Goal: Check status: Check status

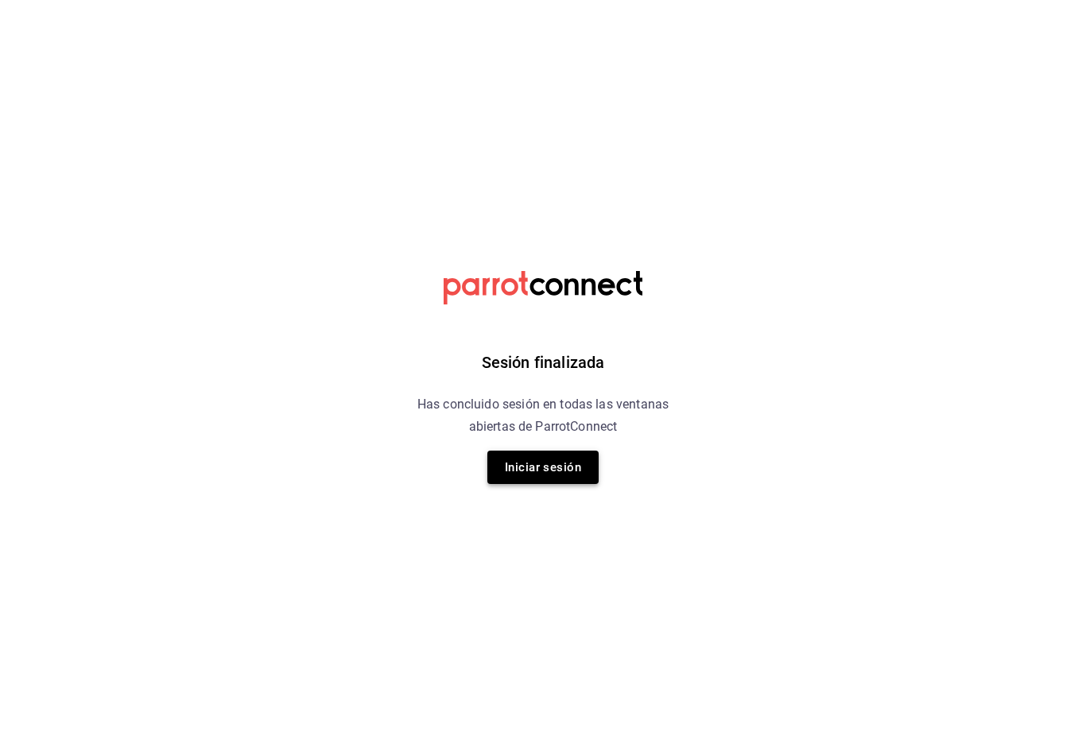
click at [505, 463] on button "Iniciar sesión" at bounding box center [542, 467] width 111 height 33
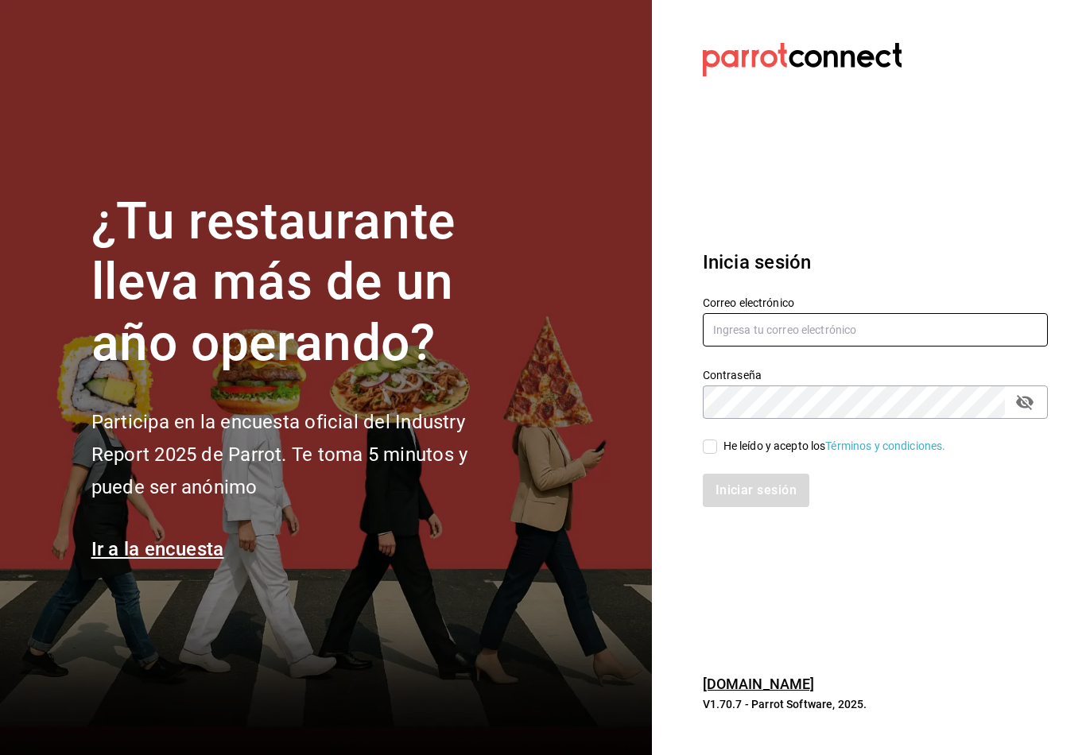
click at [727, 347] on input "text" at bounding box center [875, 329] width 345 height 33
type input "[EMAIL_ADDRESS][PERSON_NAME][DOMAIN_NAME]"
click at [700, 469] on div "Iniciar sesión" at bounding box center [866, 481] width 364 height 52
click at [706, 454] on input "He leído y acepto los Términos y condiciones." at bounding box center [710, 447] width 14 height 14
checkbox input "true"
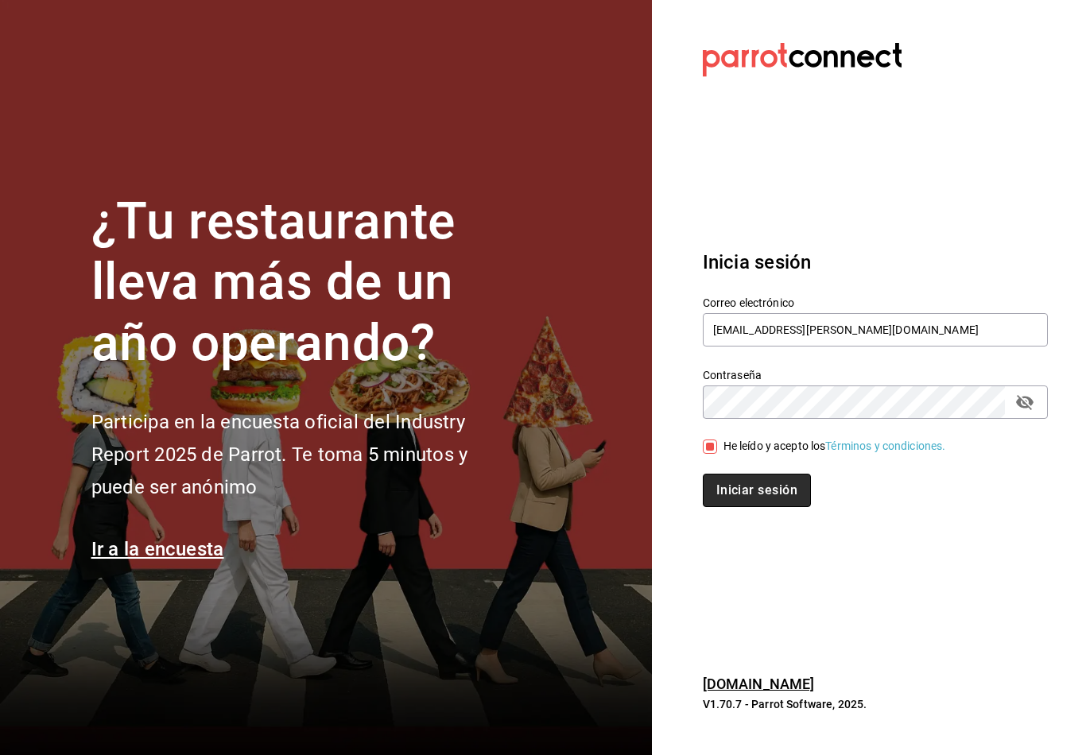
click at [722, 507] on button "Iniciar sesión" at bounding box center [757, 490] width 108 height 33
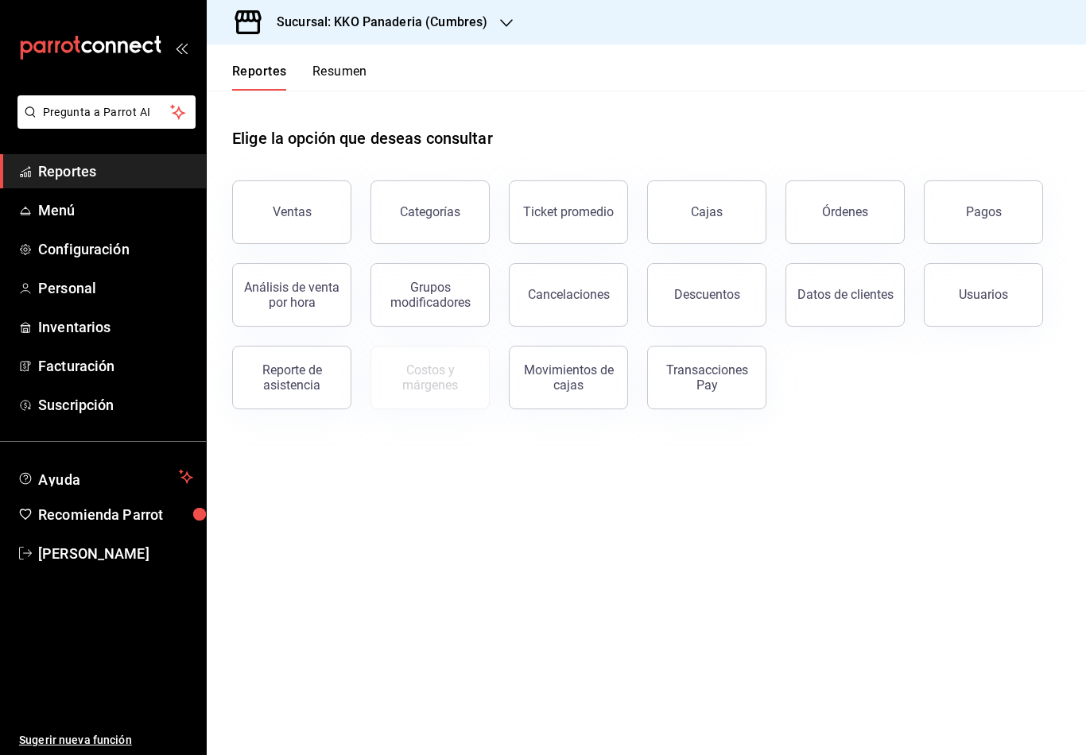
click at [339, 10] on div "Sucursal: KKO Panaderia (Cumbres)" at bounding box center [369, 22] width 300 height 45
click at [346, 56] on div "Reportes Resumen" at bounding box center [287, 68] width 161 height 46
click at [328, 76] on button "Resumen" at bounding box center [339, 77] width 55 height 27
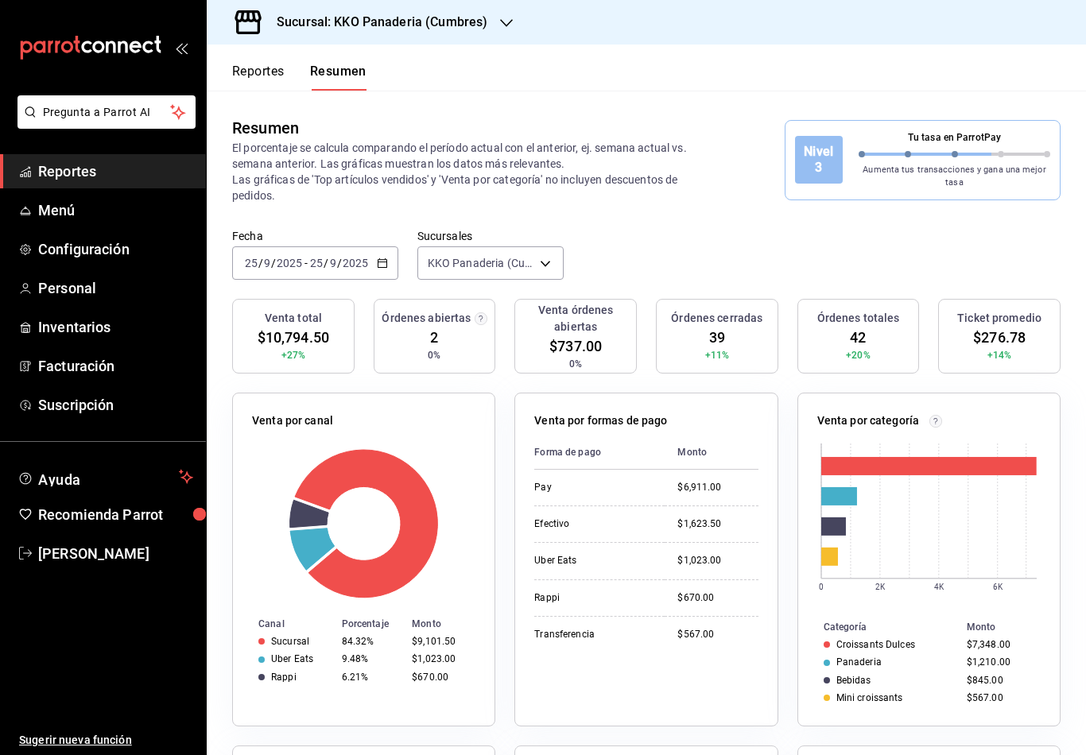
click at [269, 65] on button "Reportes" at bounding box center [258, 77] width 52 height 27
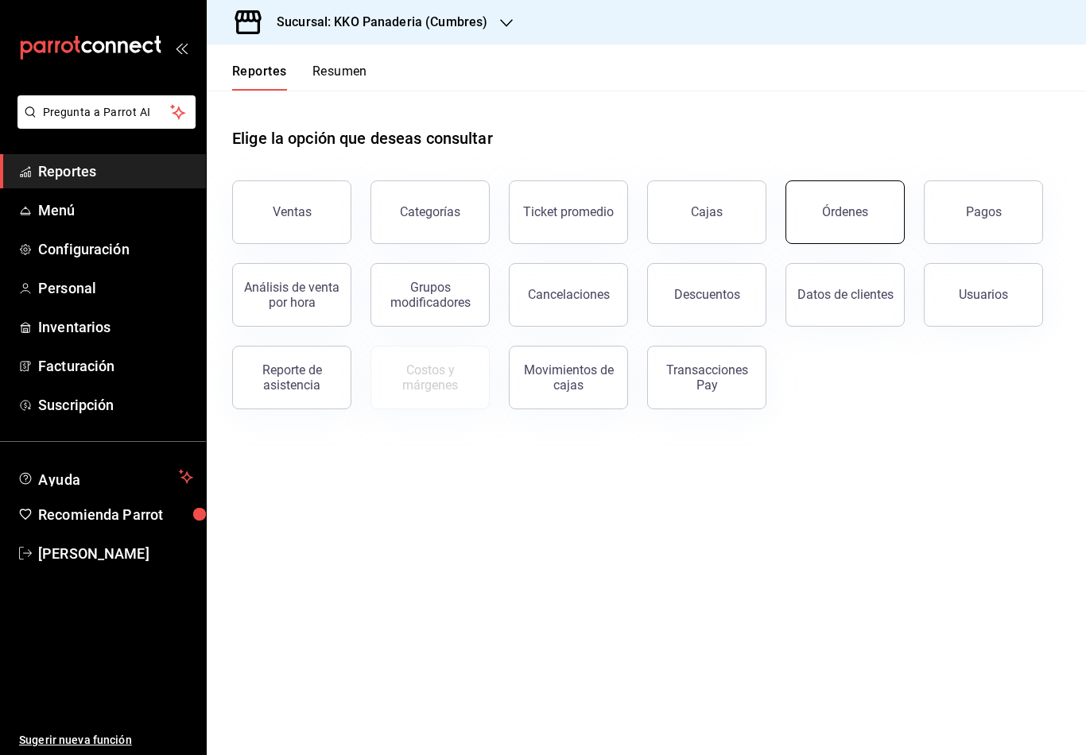
click at [880, 219] on button "Órdenes" at bounding box center [844, 212] width 119 height 64
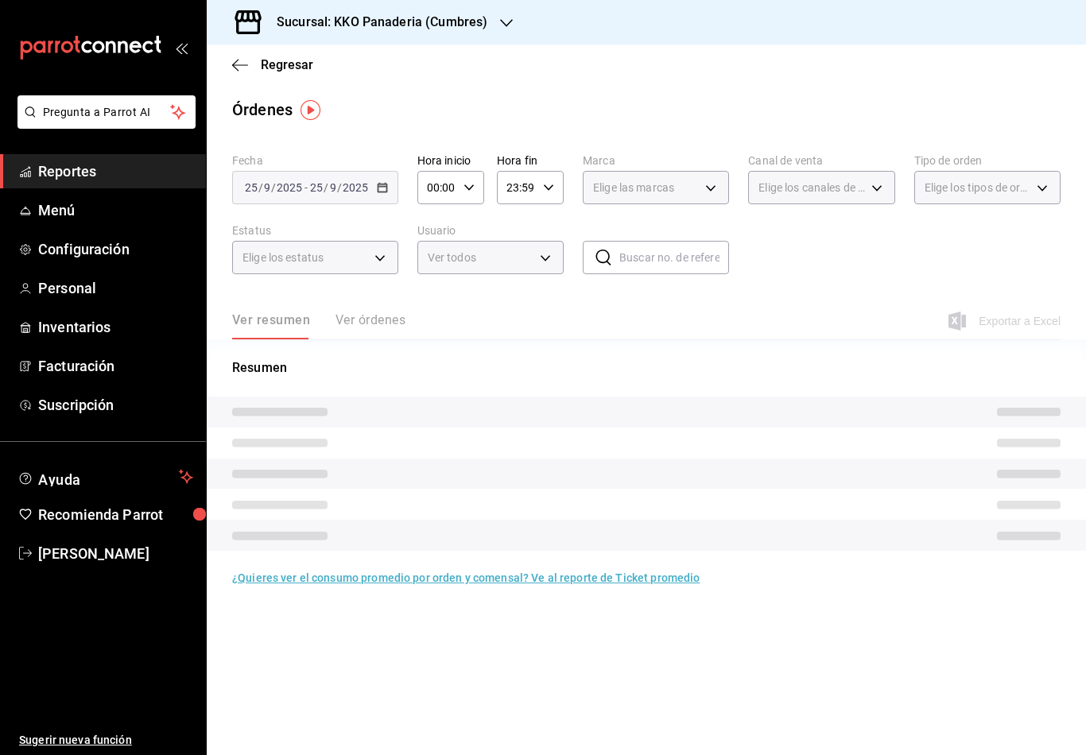
click at [359, 321] on button "Ver órdenes" at bounding box center [370, 325] width 70 height 27
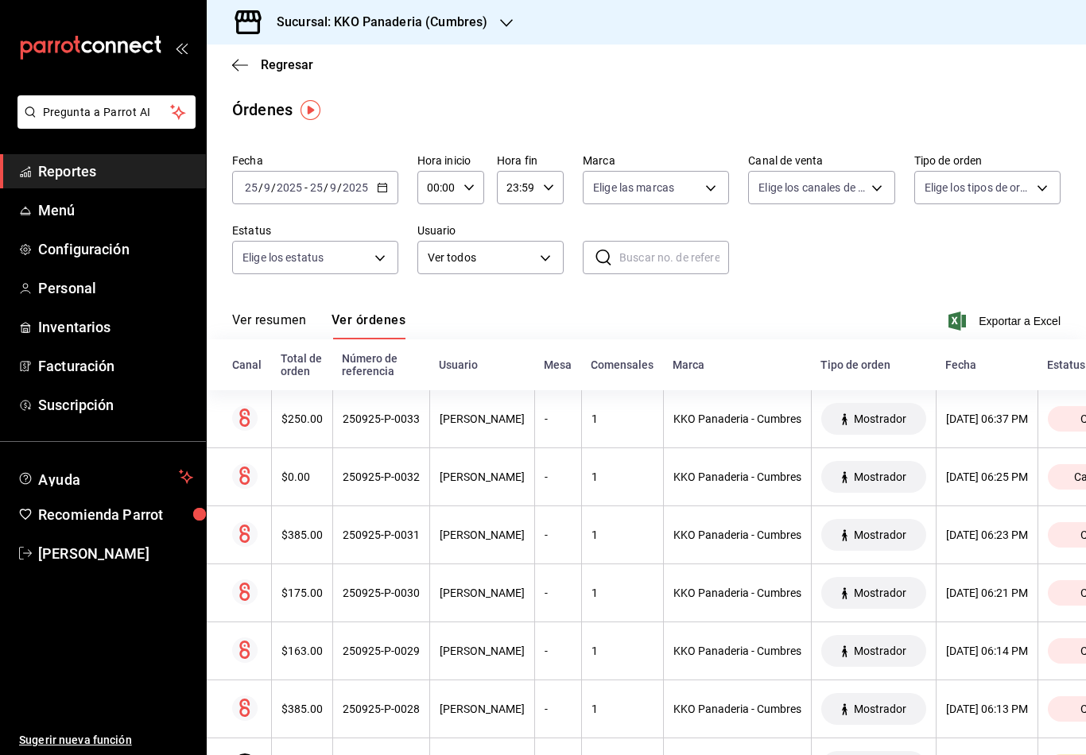
click at [80, 33] on div "mailbox folders" at bounding box center [103, 47] width 206 height 95
click at [79, 32] on div "mailbox folders" at bounding box center [103, 47] width 206 height 95
click at [87, 57] on icon "mailbox folders" at bounding box center [90, 48] width 143 height 24
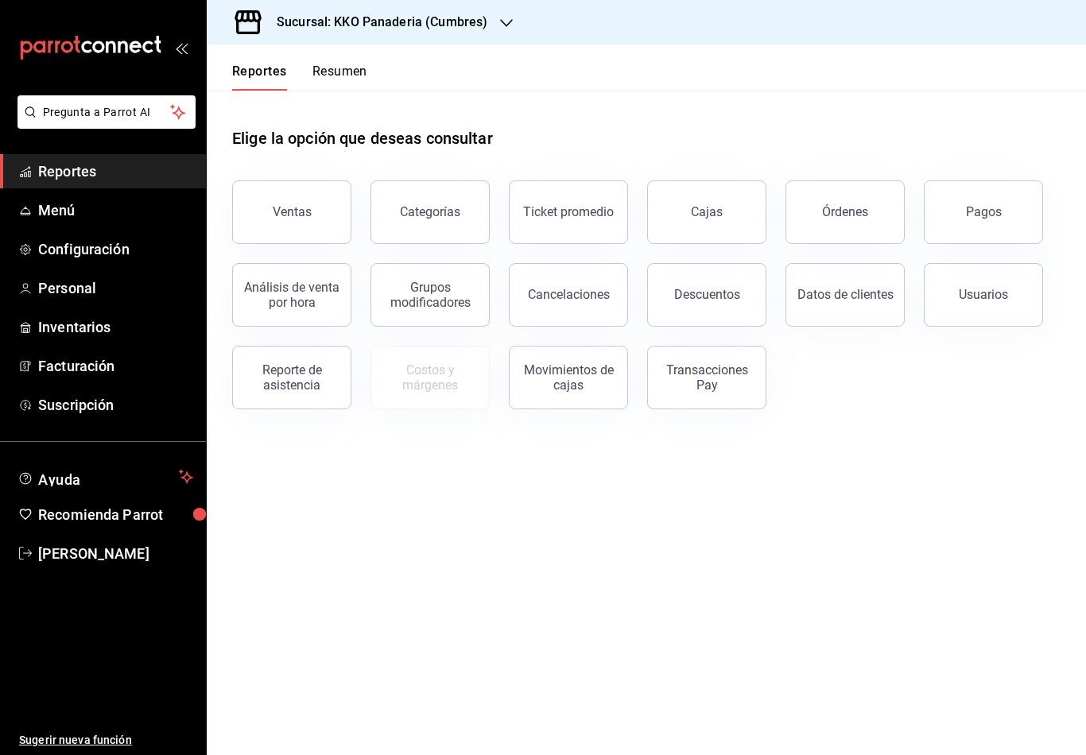
click at [320, 78] on button "Resumen" at bounding box center [339, 77] width 55 height 27
